Goal: Transaction & Acquisition: Download file/media

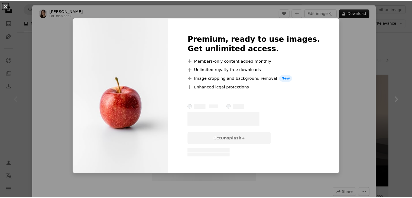
scroll to position [81, 0]
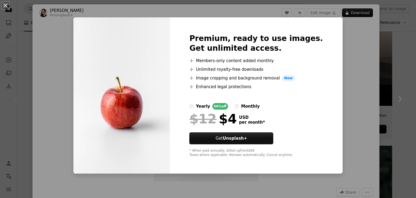
drag, startPoint x: 348, startPoint y: 28, endPoint x: 365, endPoint y: 24, distance: 18.1
click at [365, 24] on div "An X shape Premium, ready to use images. Get unlimited access. A plus sign Memb…" at bounding box center [208, 99] width 416 height 198
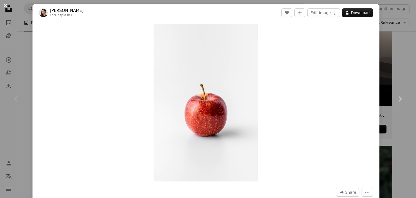
click at [4, 3] on button "An X shape" at bounding box center [5, 5] width 7 height 7
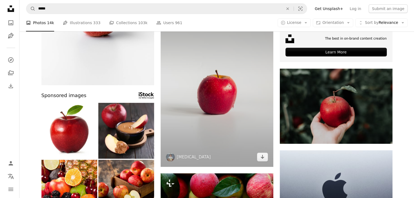
scroll to position [163, 0]
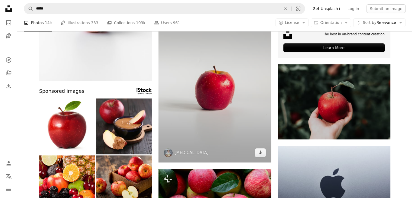
click at [220, 100] on img at bounding box center [214, 77] width 113 height 169
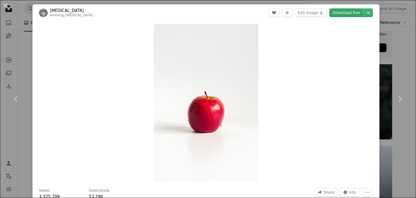
click at [339, 13] on link "Download free" at bounding box center [346, 12] width 34 height 9
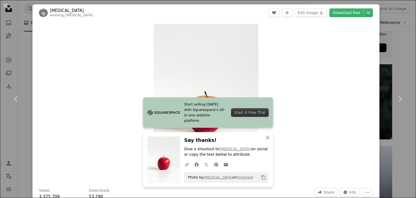
click at [247, 114] on div "Start A Free Trial" at bounding box center [250, 112] width 38 height 9
